Goal: Task Accomplishment & Management: Complete application form

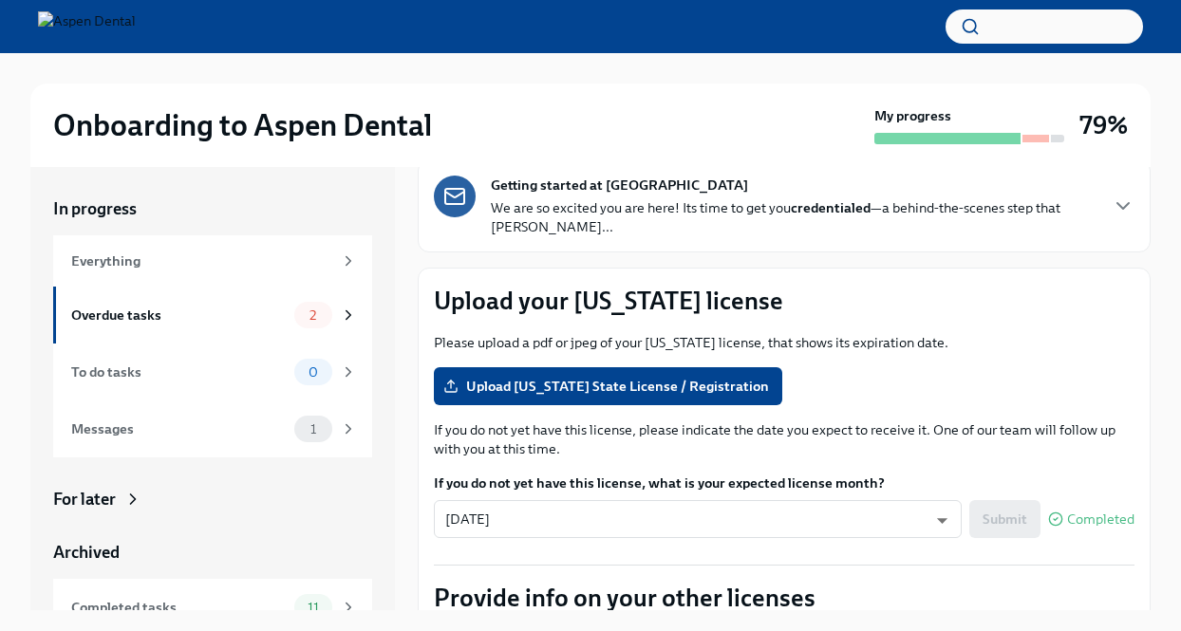
scroll to position [190, 0]
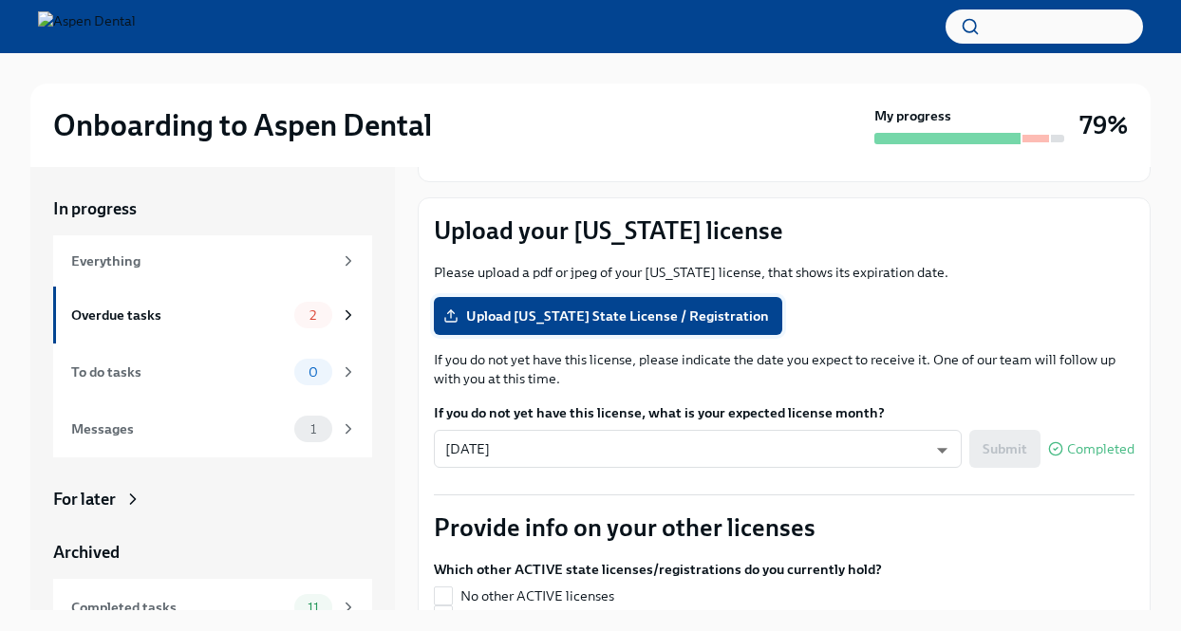
click at [564, 308] on span "Upload [US_STATE] State License / Registration" at bounding box center [608, 316] width 322 height 19
click at [0, 0] on input "Upload [US_STATE] State License / Registration" at bounding box center [0, 0] width 0 height 0
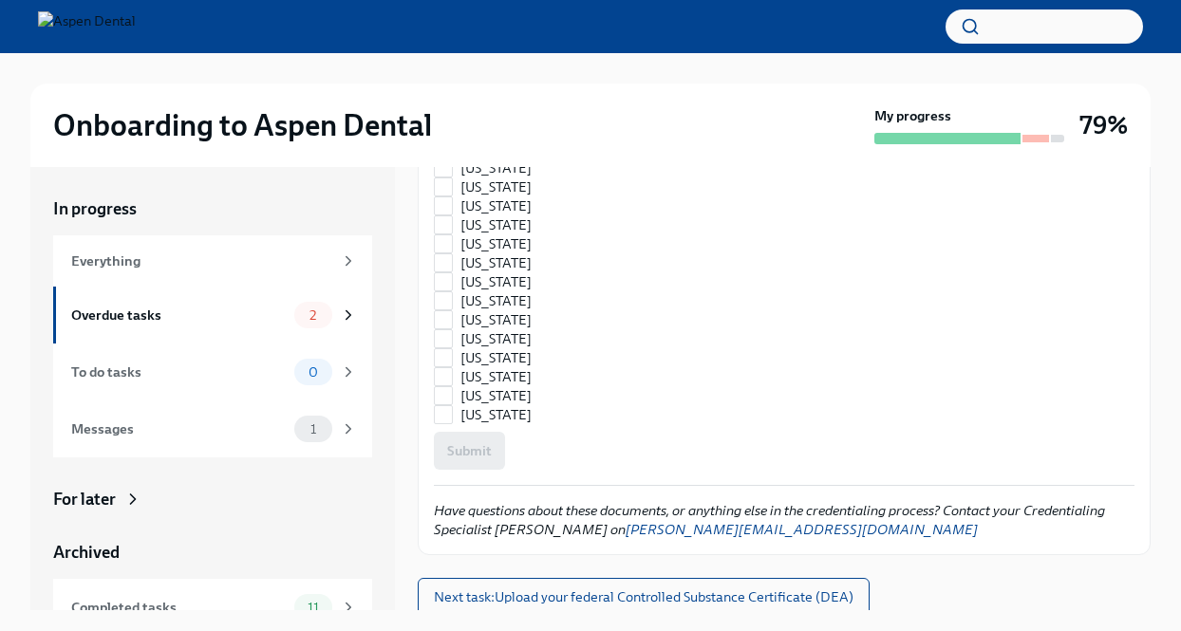
scroll to position [2685, 0]
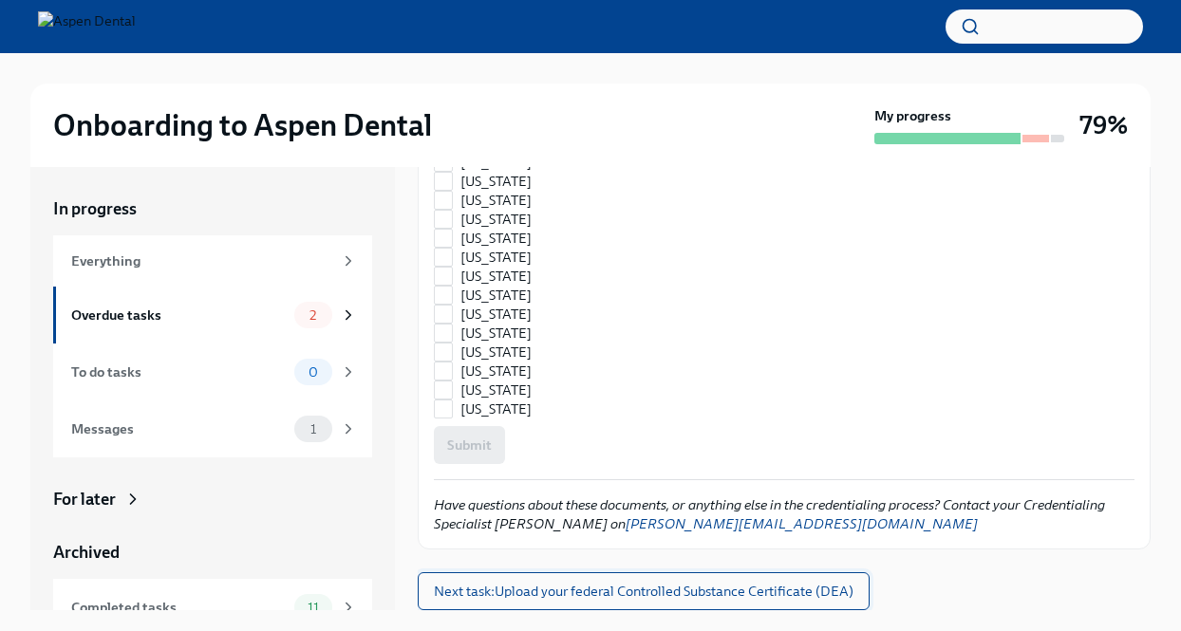
click at [621, 590] on span "Next task : Upload your federal Controlled Substance Certificate (DEA)" at bounding box center [644, 591] width 420 height 19
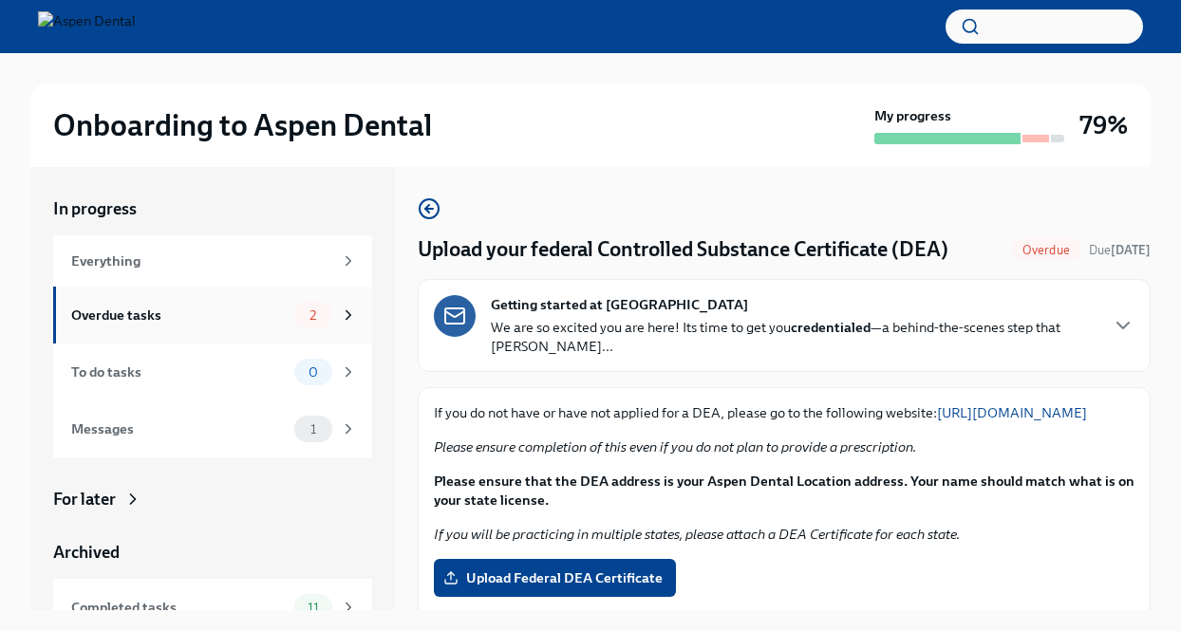
click at [214, 322] on div "Overdue tasks" at bounding box center [178, 315] width 215 height 21
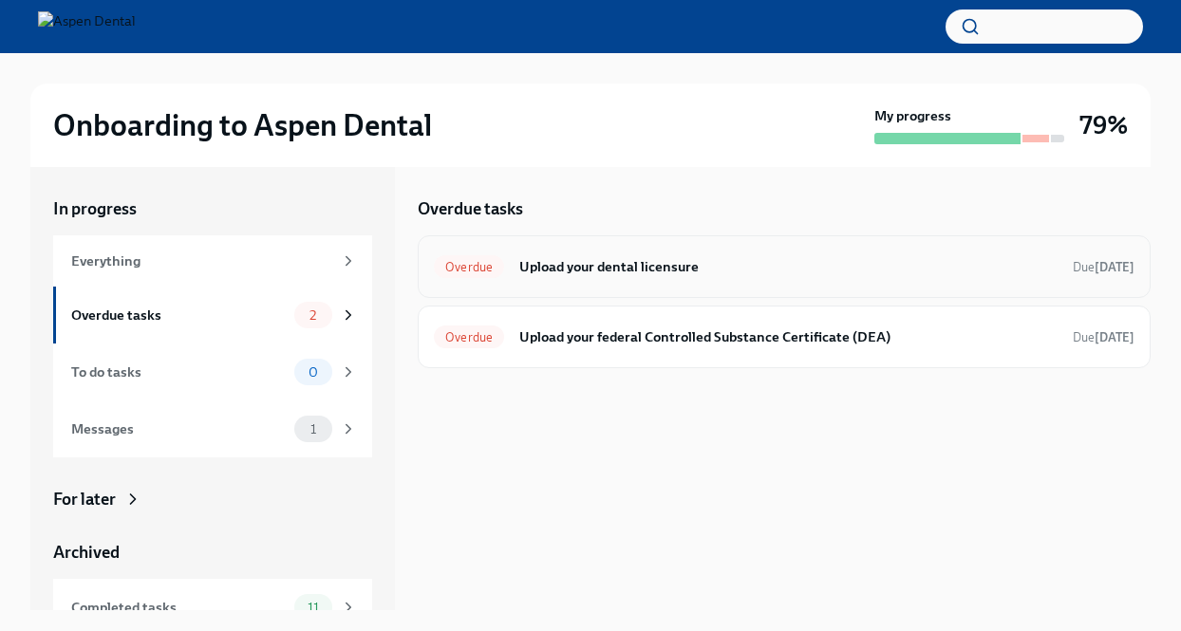
click at [598, 261] on h6 "Upload your dental licensure" at bounding box center [788, 266] width 538 height 21
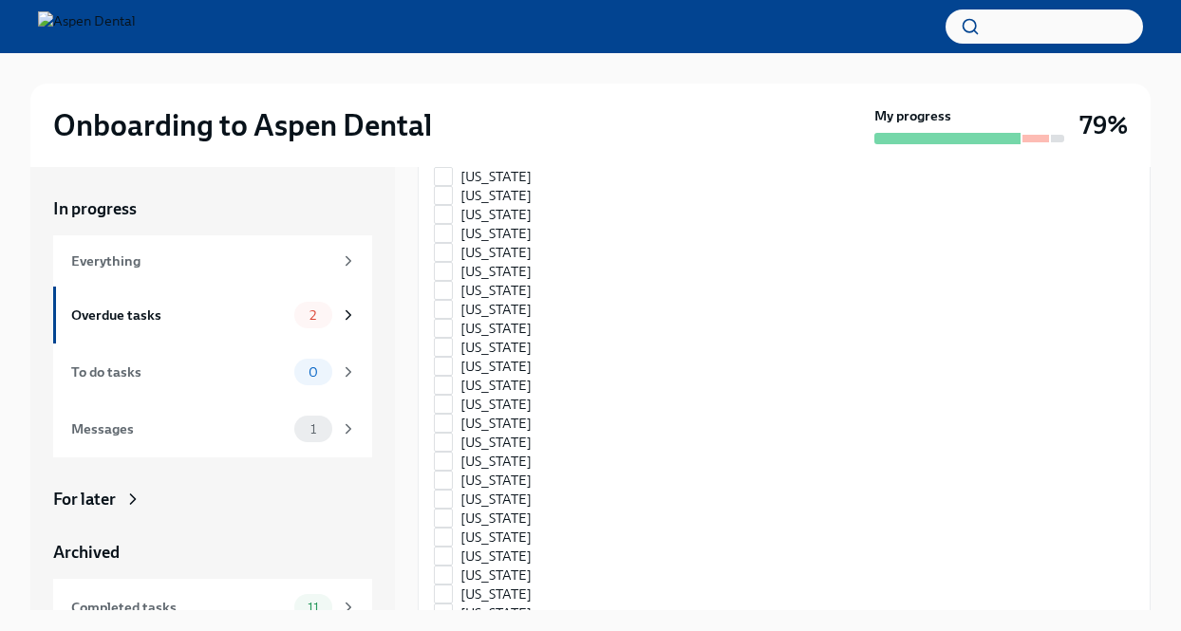
scroll to position [2685, 0]
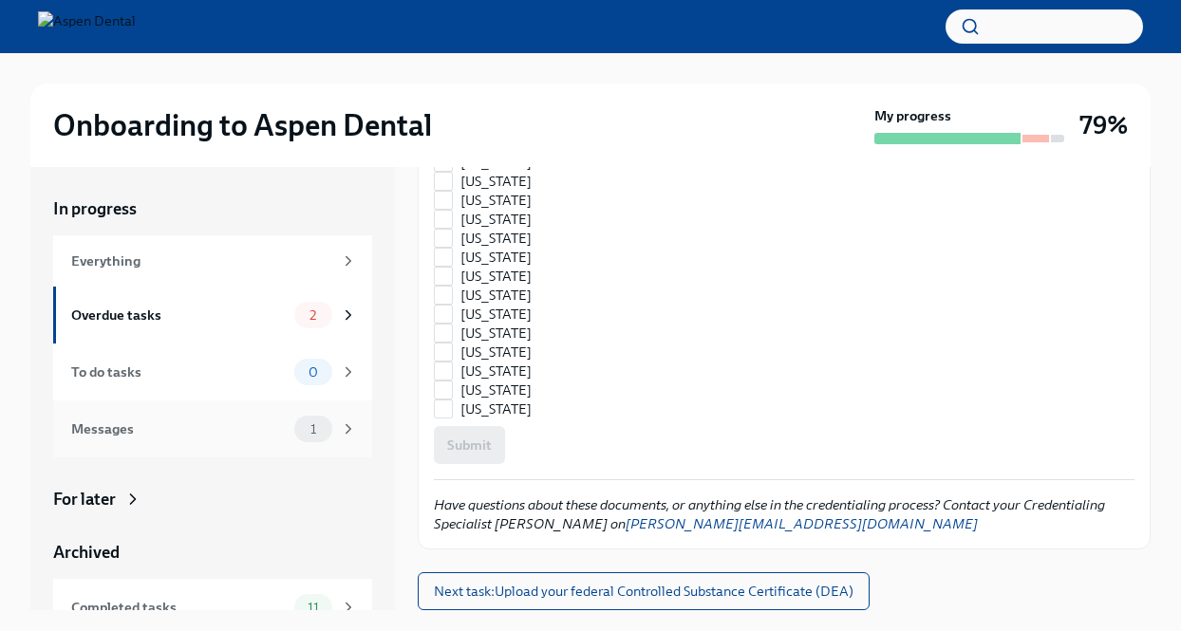
click at [176, 441] on div "Messages 1" at bounding box center [214, 429] width 286 height 27
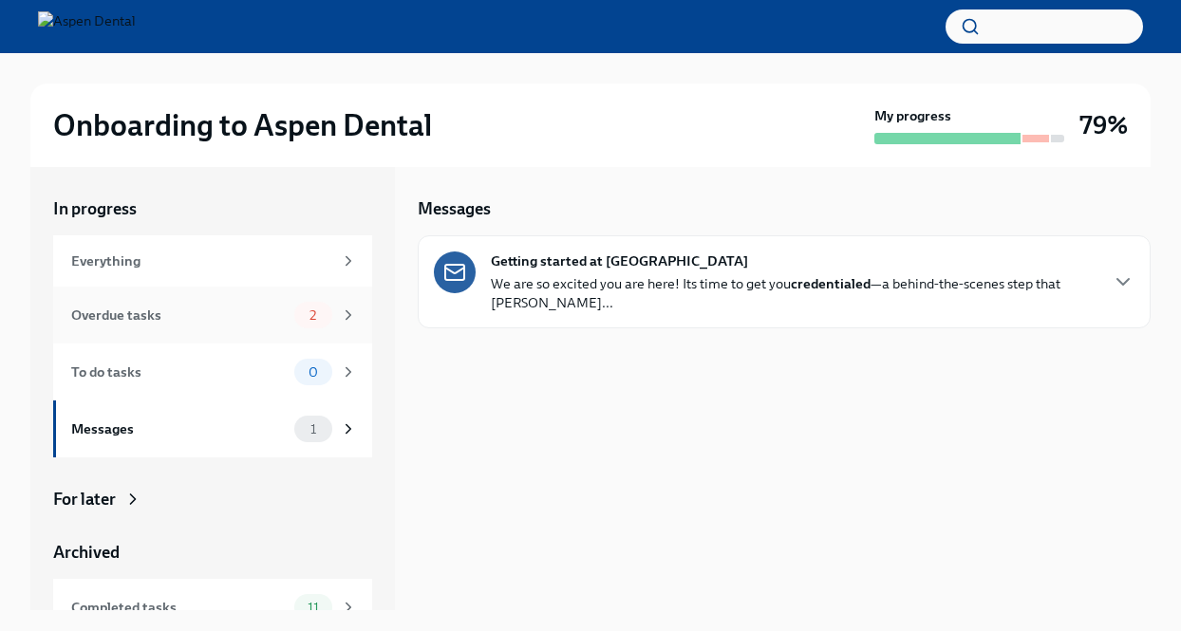
click at [184, 324] on div "Overdue tasks" at bounding box center [178, 315] width 215 height 21
